Goal: Information Seeking & Learning: Learn about a topic

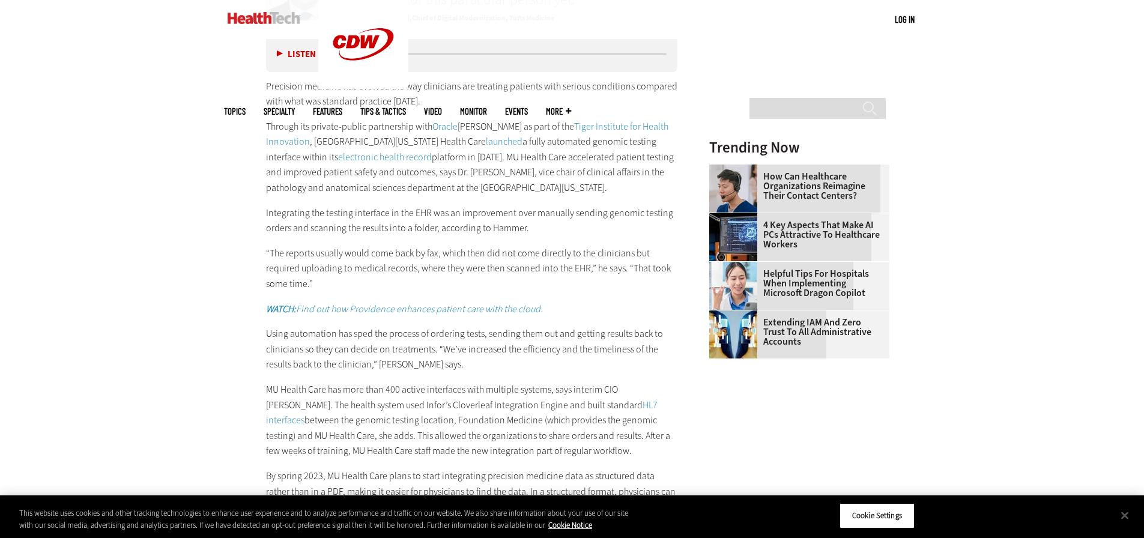
scroll to position [1681, 0]
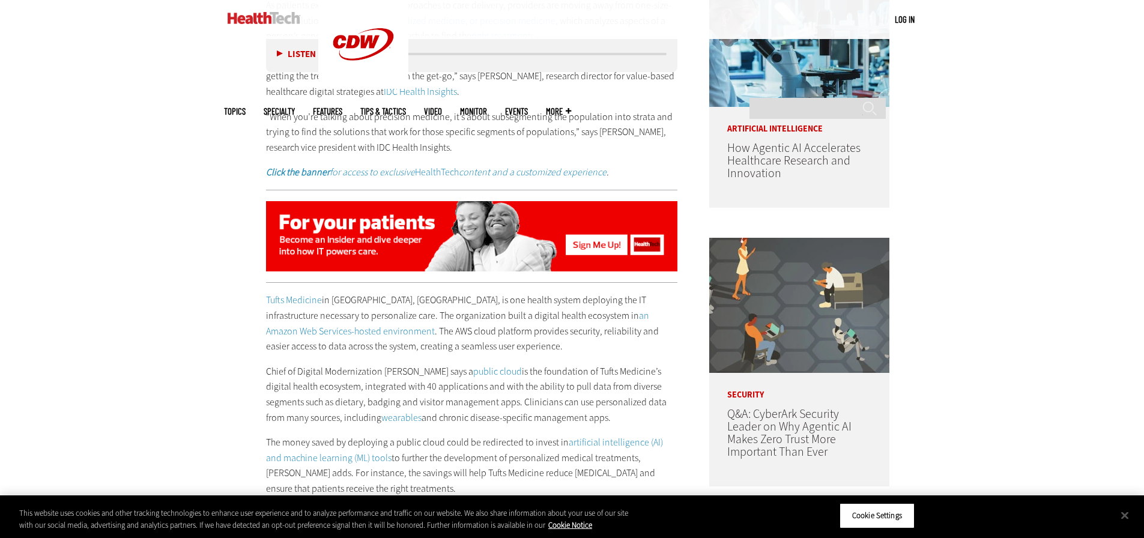
scroll to position [901, 0]
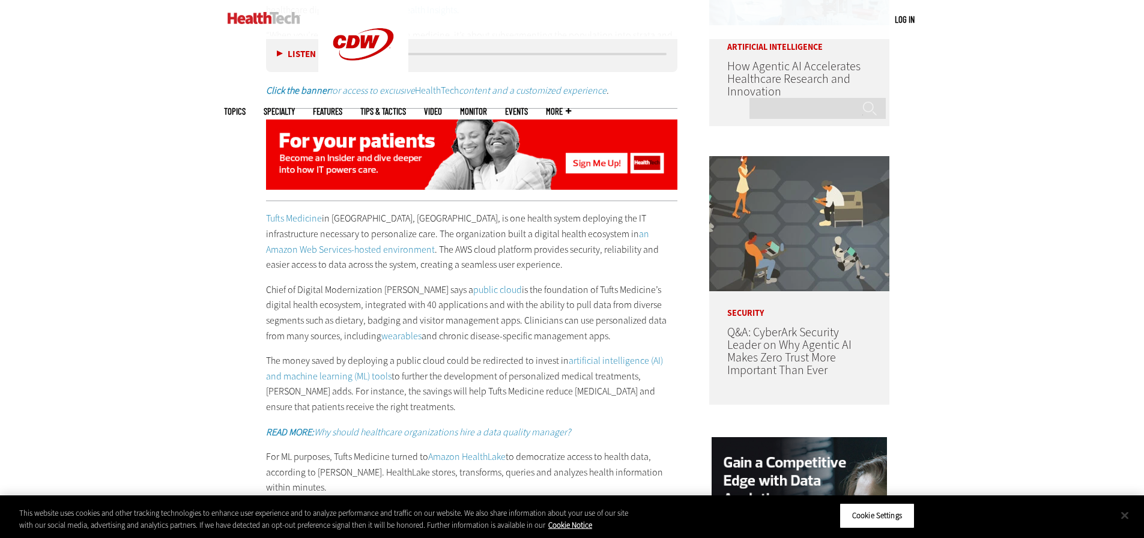
click at [1125, 517] on button "Close" at bounding box center [1124, 515] width 26 height 26
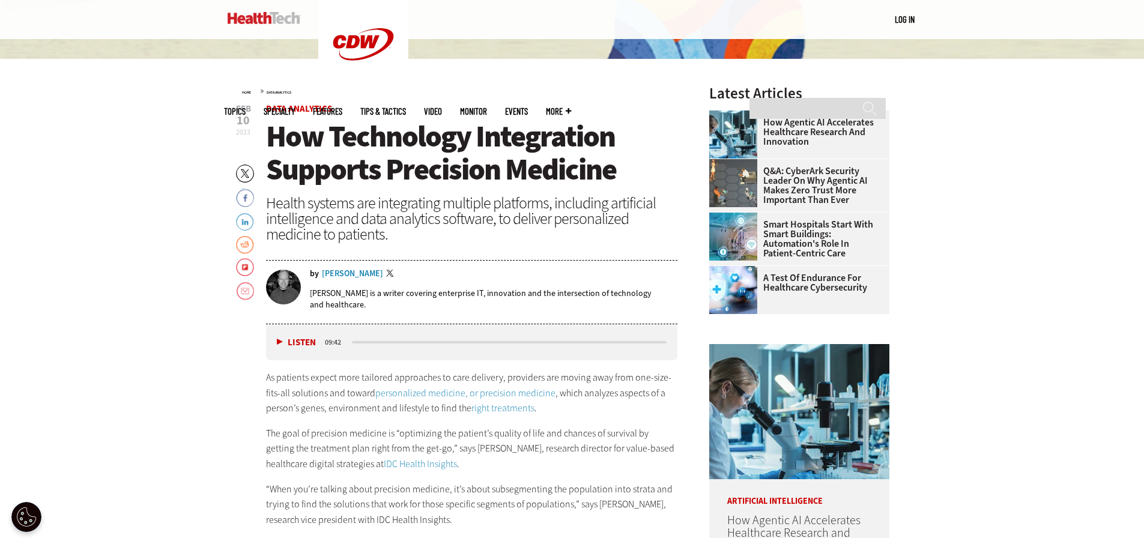
scroll to position [420, 0]
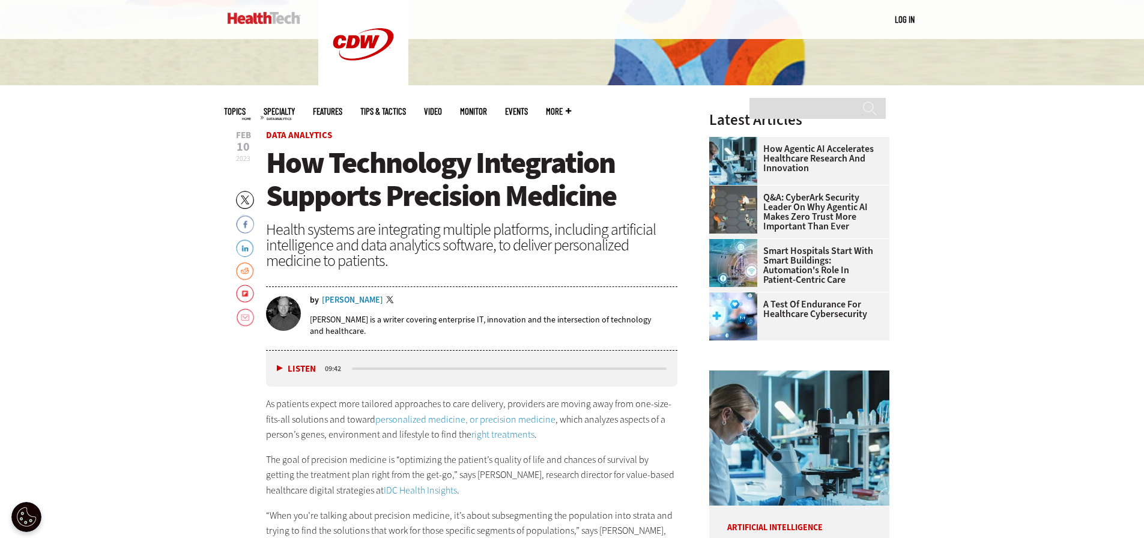
click at [549, 453] on p "The goal of precision medicine is “optimizing the patient’s quality of life and…" at bounding box center [472, 475] width 412 height 46
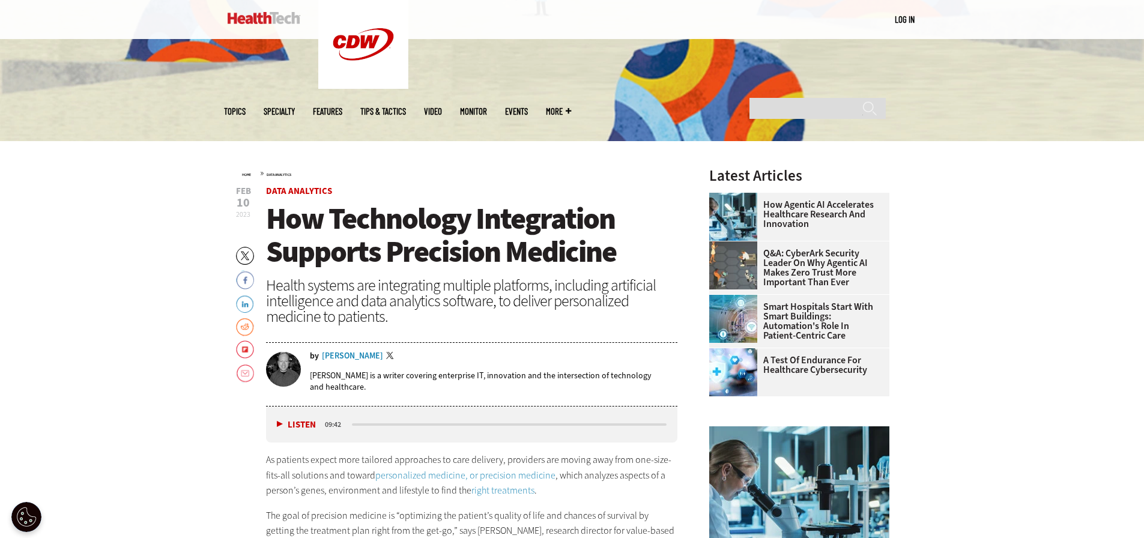
scroll to position [360, 0]
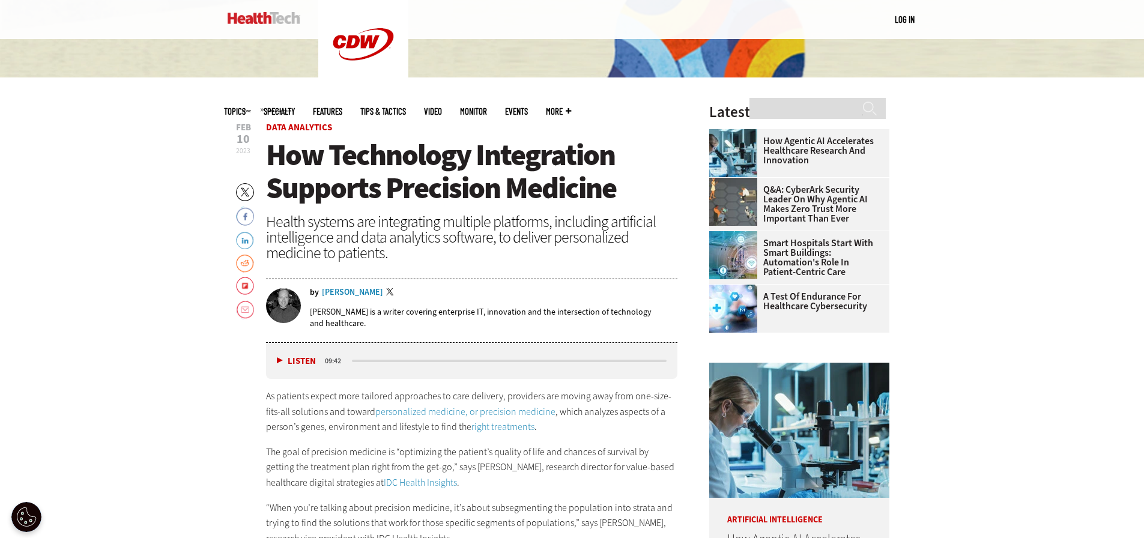
scroll to position [480, 0]
